Goal: Transaction & Acquisition: Purchase product/service

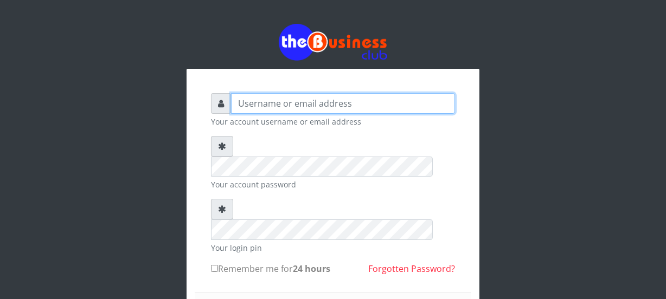
type input "Nacybaby"
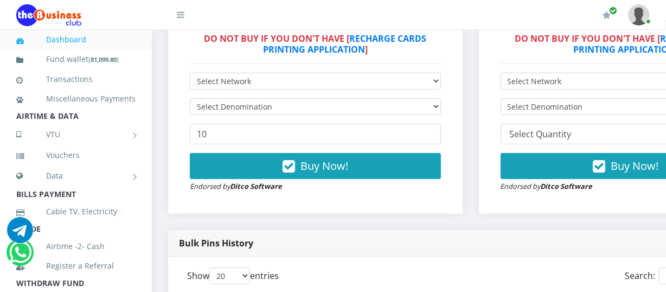
scroll to position [414, 0]
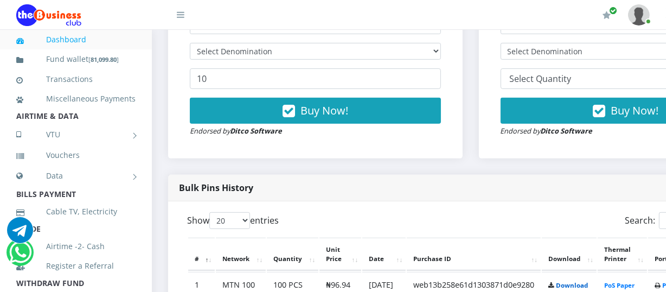
click at [572, 284] on link "Download" at bounding box center [572, 285] width 32 height 8
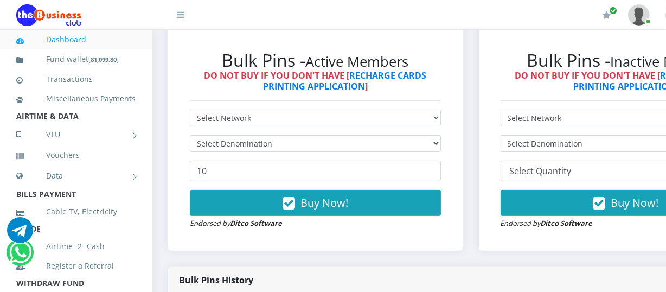
scroll to position [271, 0]
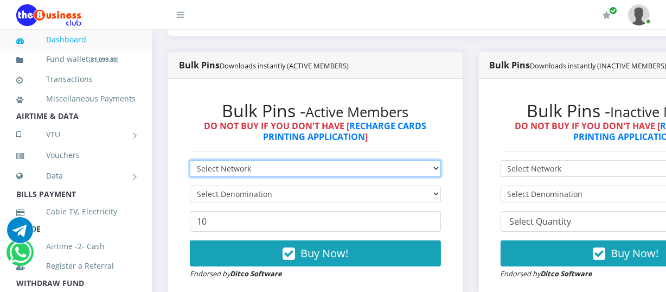
click at [441, 168] on select "Select Network MTN Globacom 9Mobile Airtel" at bounding box center [315, 168] width 251 height 17
select select "MTN"
click at [190, 162] on select "Select Network MTN Globacom 9Mobile Airtel" at bounding box center [315, 168] width 251 height 17
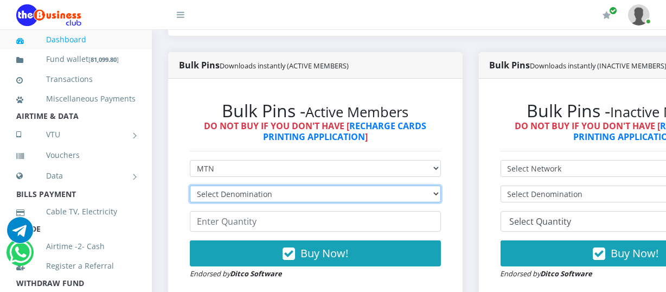
click at [437, 194] on select "Select Denomination MTN NGN100 - ₦96.94 MTN NGN200 - ₦193.88 MTN NGN400 - ₦387.…" at bounding box center [315, 193] width 251 height 17
select select "193.88-200"
click at [190, 187] on select "Select Denomination MTN NGN100 - ₦96.94 MTN NGN200 - ₦193.88 MTN NGN400 - ₦387.…" at bounding box center [315, 193] width 251 height 17
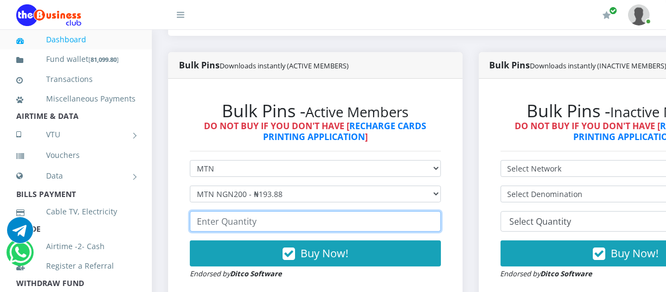
click at [195, 222] on input "number" at bounding box center [315, 221] width 251 height 21
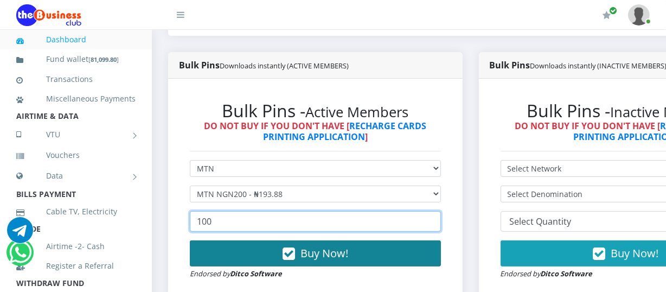
type input "100"
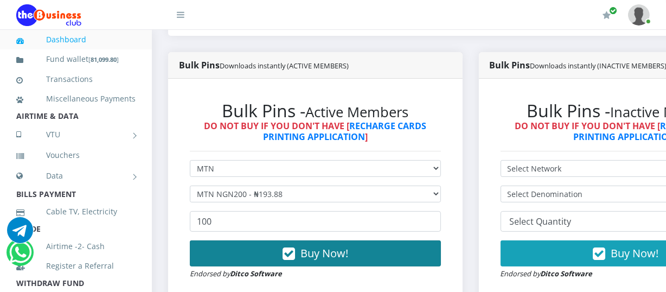
click at [302, 258] on button "Buy Now!" at bounding box center [315, 253] width 251 height 26
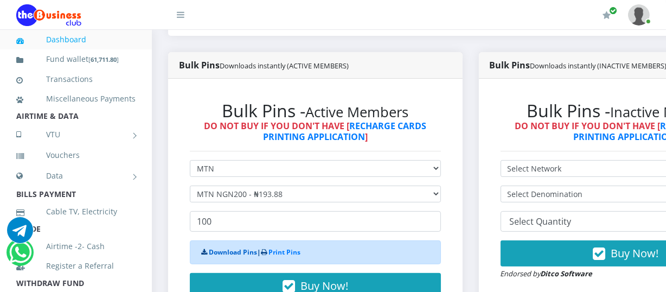
click at [230, 253] on link "Download Pins" at bounding box center [233, 251] width 48 height 9
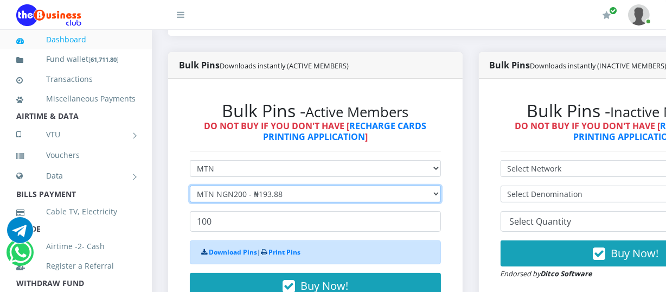
click at [441, 197] on select "Select Denomination MTN NGN100 - ₦96.94 MTN NGN200 - ₦193.88 MTN NGN400 - ₦387.…" at bounding box center [315, 193] width 251 height 17
select select "484.7-500"
click at [190, 187] on select "Select Denomination MTN NGN100 - ₦96.94 MTN NGN200 - ₦193.88 MTN NGN400 - ₦387.…" at bounding box center [315, 193] width 251 height 17
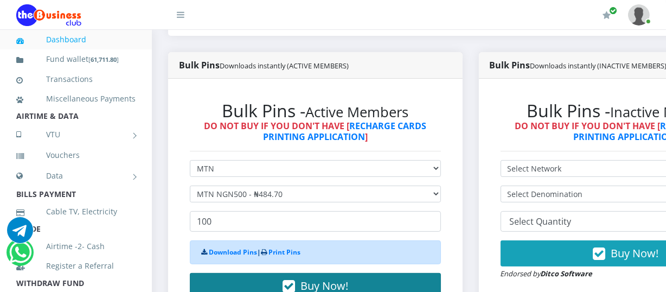
click at [323, 285] on span "Buy Now!" at bounding box center [324, 285] width 48 height 15
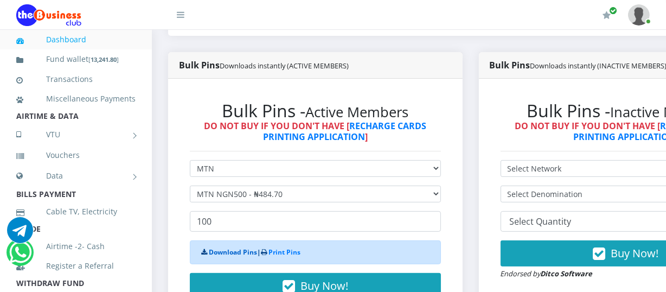
click at [242, 253] on link "Download Pins" at bounding box center [233, 251] width 48 height 9
click at [104, 36] on link "Dashboard" at bounding box center [75, 39] width 119 height 25
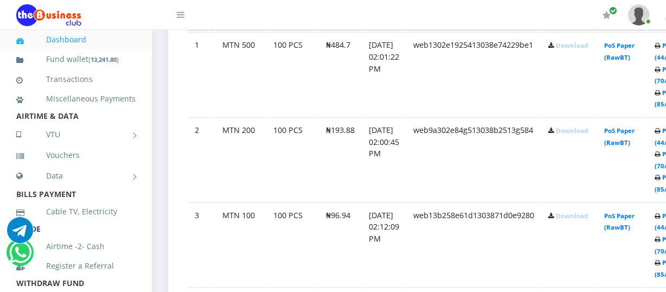
scroll to position [676, 0]
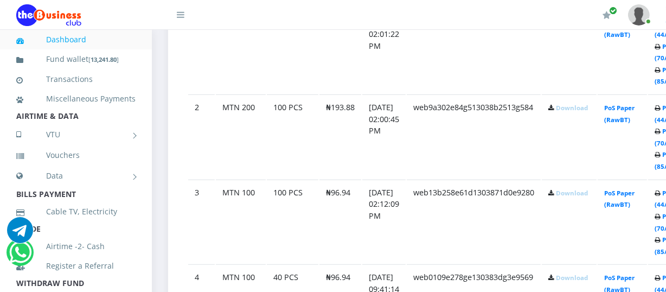
click at [574, 109] on link "Download" at bounding box center [572, 108] width 32 height 8
click at [578, 107] on link "Download" at bounding box center [572, 108] width 32 height 8
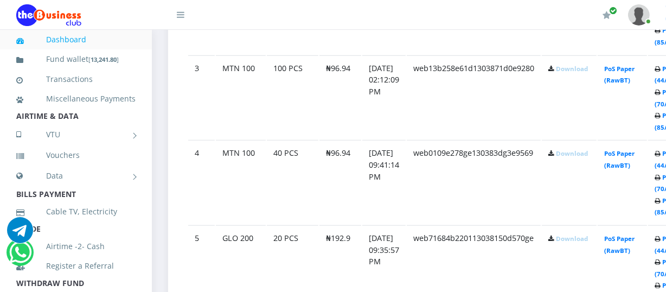
scroll to position [929, 0]
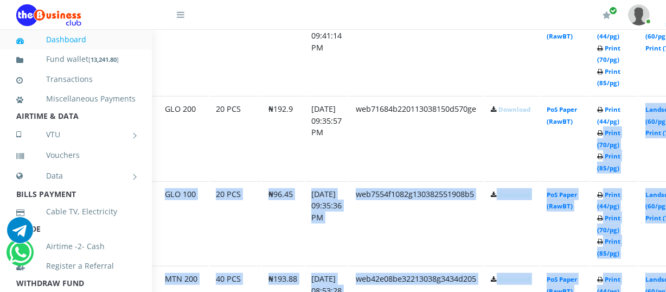
drag, startPoint x: 665, startPoint y: 131, endPoint x: 666, endPoint y: 112, distance: 18.5
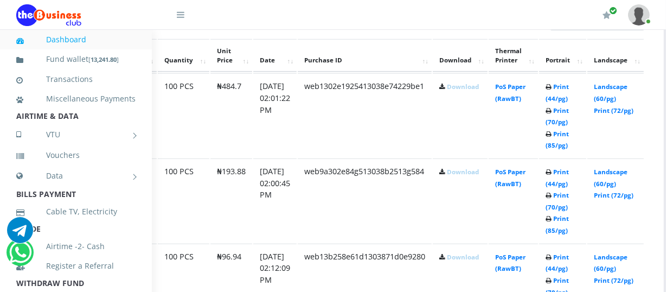
scroll to position [548, 109]
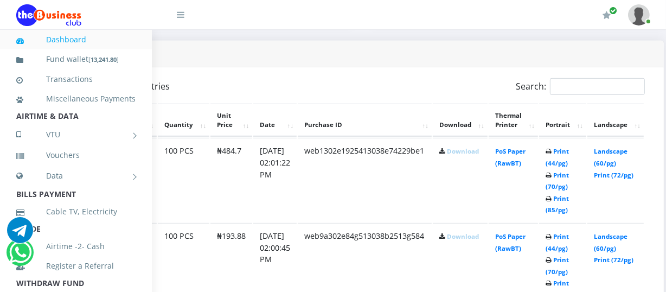
click at [113, 43] on link "Dashboard" at bounding box center [75, 39] width 119 height 25
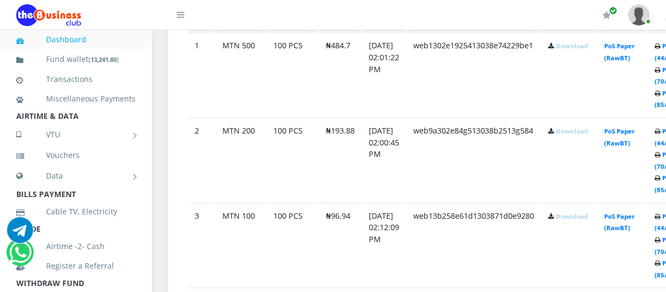
scroll to position [680, 0]
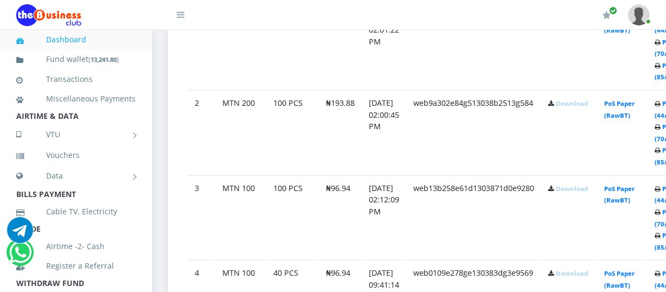
click at [578, 190] on link "Download" at bounding box center [572, 188] width 32 height 8
click at [577, 104] on link "Download" at bounding box center [572, 103] width 32 height 8
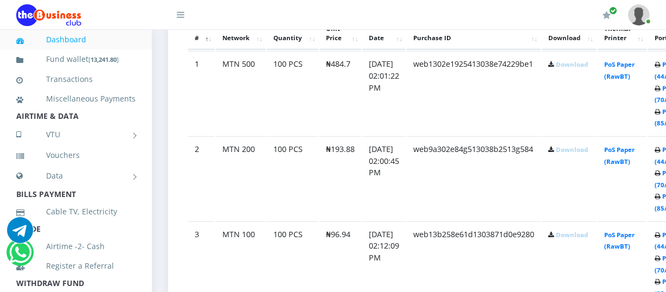
scroll to position [607, 0]
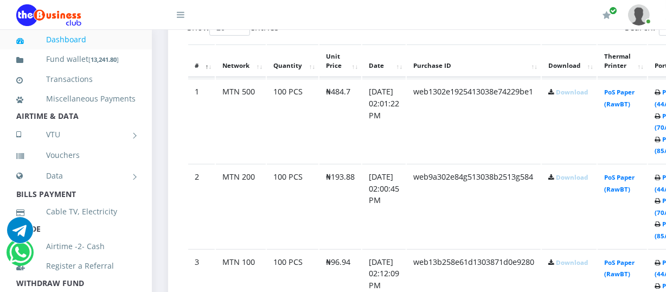
click at [574, 93] on link "Download" at bounding box center [572, 92] width 32 height 8
